Goal: Entertainment & Leisure: Consume media (video, audio)

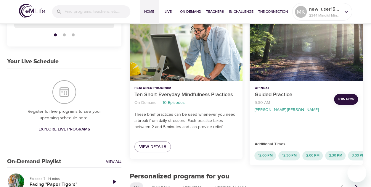
scroll to position [86, 0]
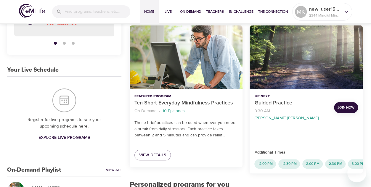
click at [342, 105] on span "Join Now" at bounding box center [346, 108] width 17 height 6
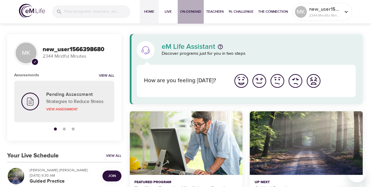
click at [194, 11] on span "On-Demand" at bounding box center [190, 12] width 21 height 6
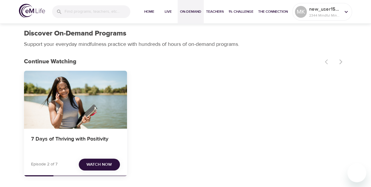
click at [89, 167] on span "Watch Now" at bounding box center [98, 164] width 25 height 7
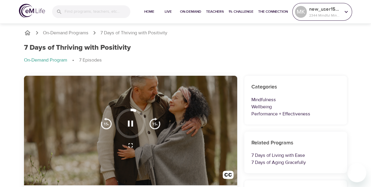
click at [342, 12] on div at bounding box center [346, 11] width 9 height 9
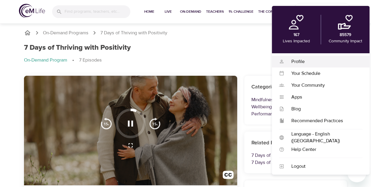
click at [299, 61] on div "Profile" at bounding box center [323, 61] width 78 height 7
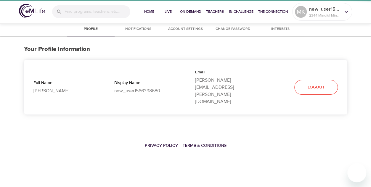
select select "10"
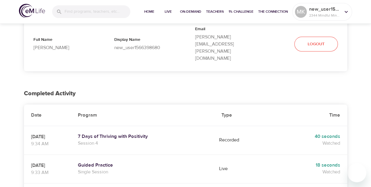
scroll to position [24, 0]
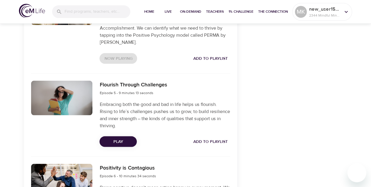
scroll to position [510, 0]
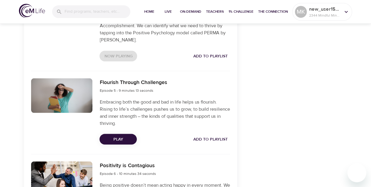
click at [117, 134] on button "Play" at bounding box center [118, 139] width 37 height 11
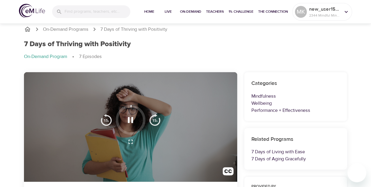
scroll to position [2, 0]
